Goal: Find specific page/section: Find specific page/section

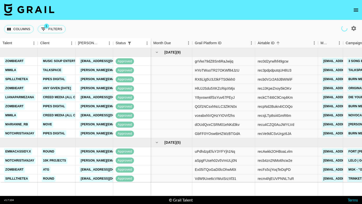
click at [354, 9] on icon "open drawer" at bounding box center [356, 10] width 6 height 6
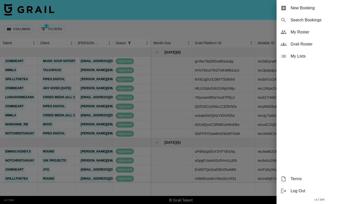
drag, startPoint x: 304, startPoint y: 22, endPoint x: 308, endPoint y: 48, distance: 25.9
click at [308, 48] on ul "New Booking Search Bookings My Roster Grail Roster My Lists" at bounding box center [319, 32] width 85 height 64
click at [307, 47] on span "Grail Roster" at bounding box center [324, 44] width 67 height 6
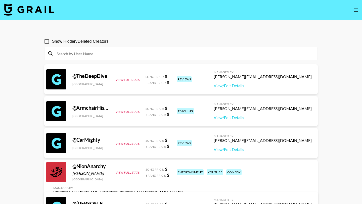
click at [102, 52] on input at bounding box center [184, 54] width 261 height 8
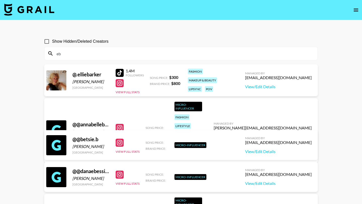
type input "e"
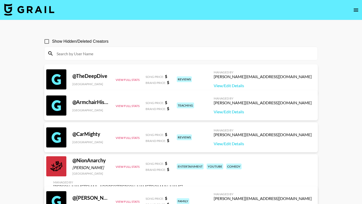
click at [107, 53] on input at bounding box center [184, 54] width 261 height 8
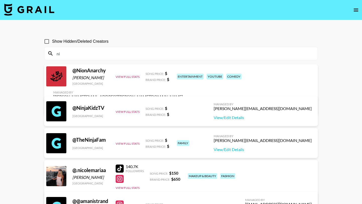
type input "n"
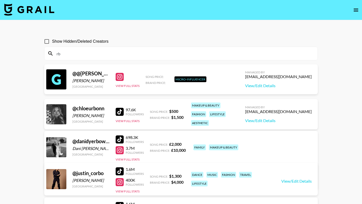
type input "r"
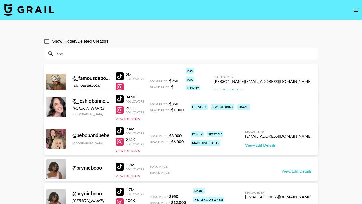
type input "ebon"
